Goal: Task Accomplishment & Management: Manage account settings

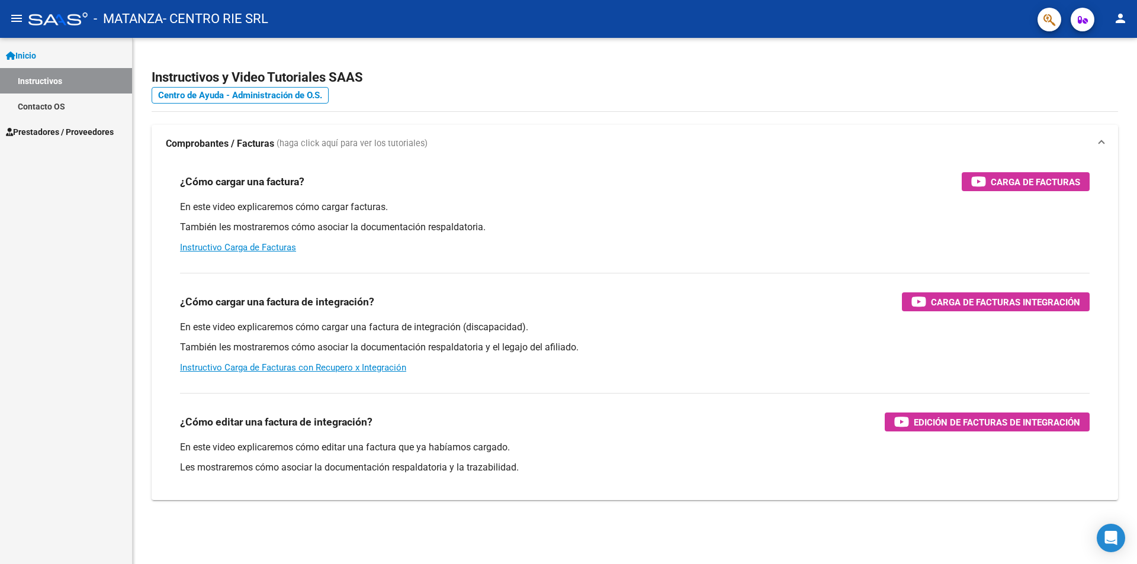
click at [82, 137] on span "Prestadores / Proveedores" at bounding box center [60, 132] width 108 height 13
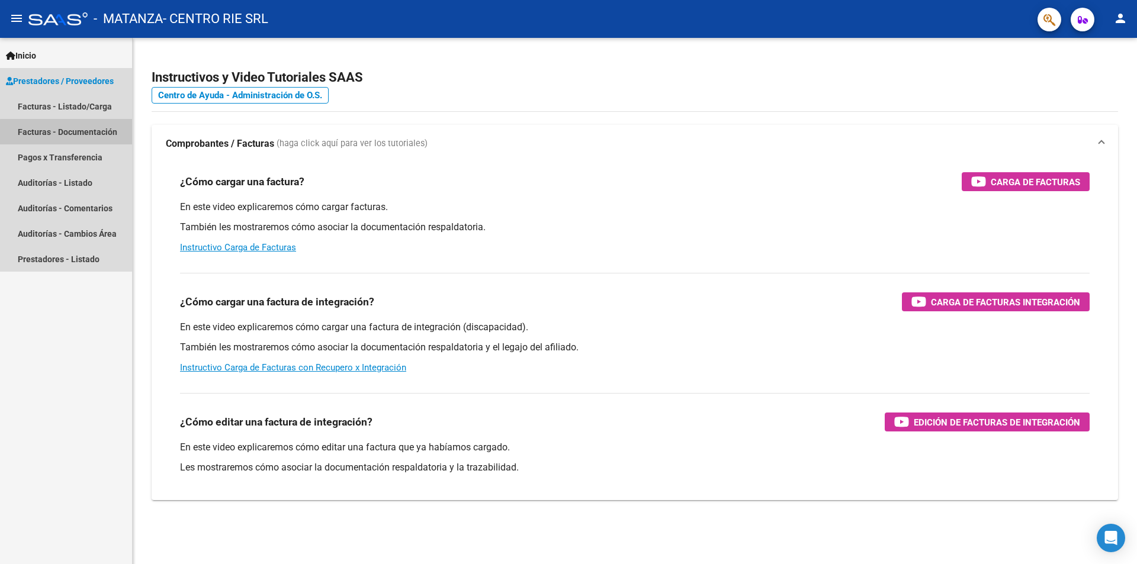
click at [68, 145] on link "Facturas - Documentación" at bounding box center [66, 131] width 132 height 25
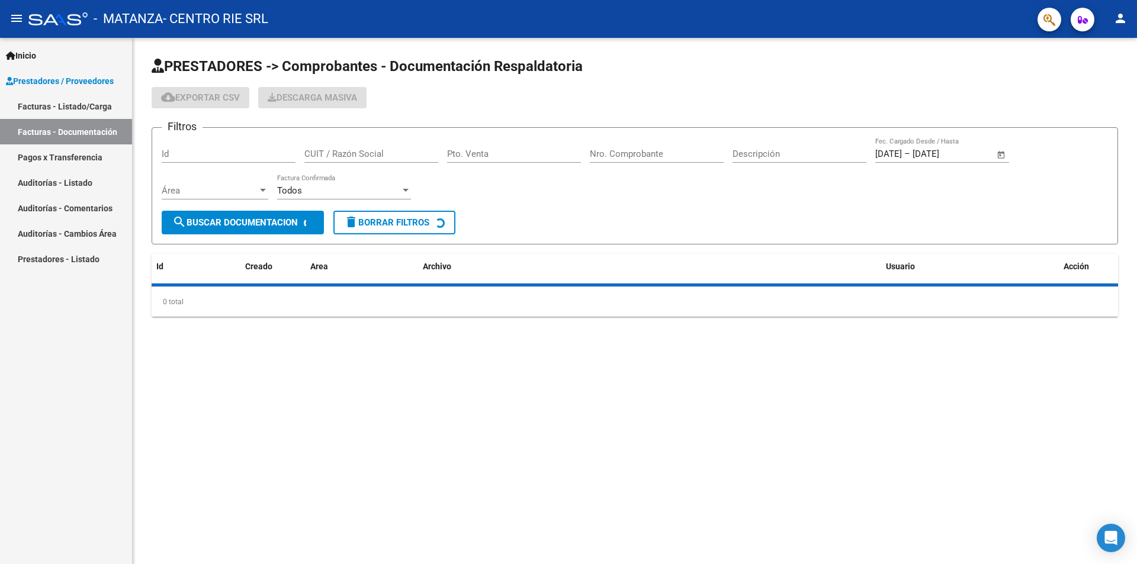
click at [66, 113] on link "Facturas - Listado/Carga" at bounding box center [66, 106] width 132 height 25
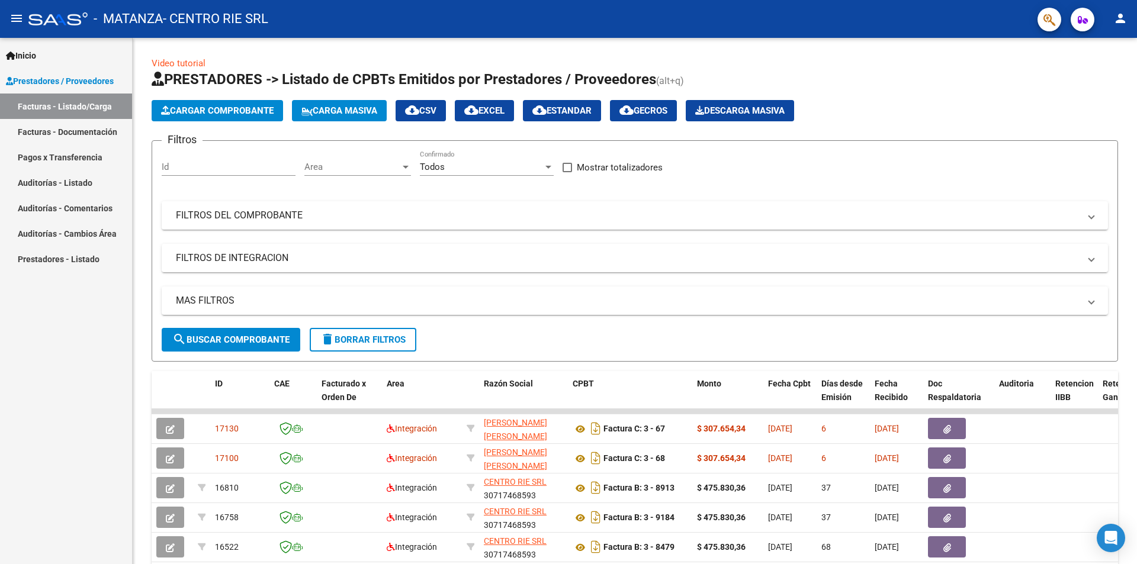
click at [1126, 22] on mat-icon "person" at bounding box center [1120, 18] width 14 height 14
click at [1099, 78] on button "exit_to_app Salir" at bounding box center [1096, 78] width 72 height 28
